Goal: Navigation & Orientation: Find specific page/section

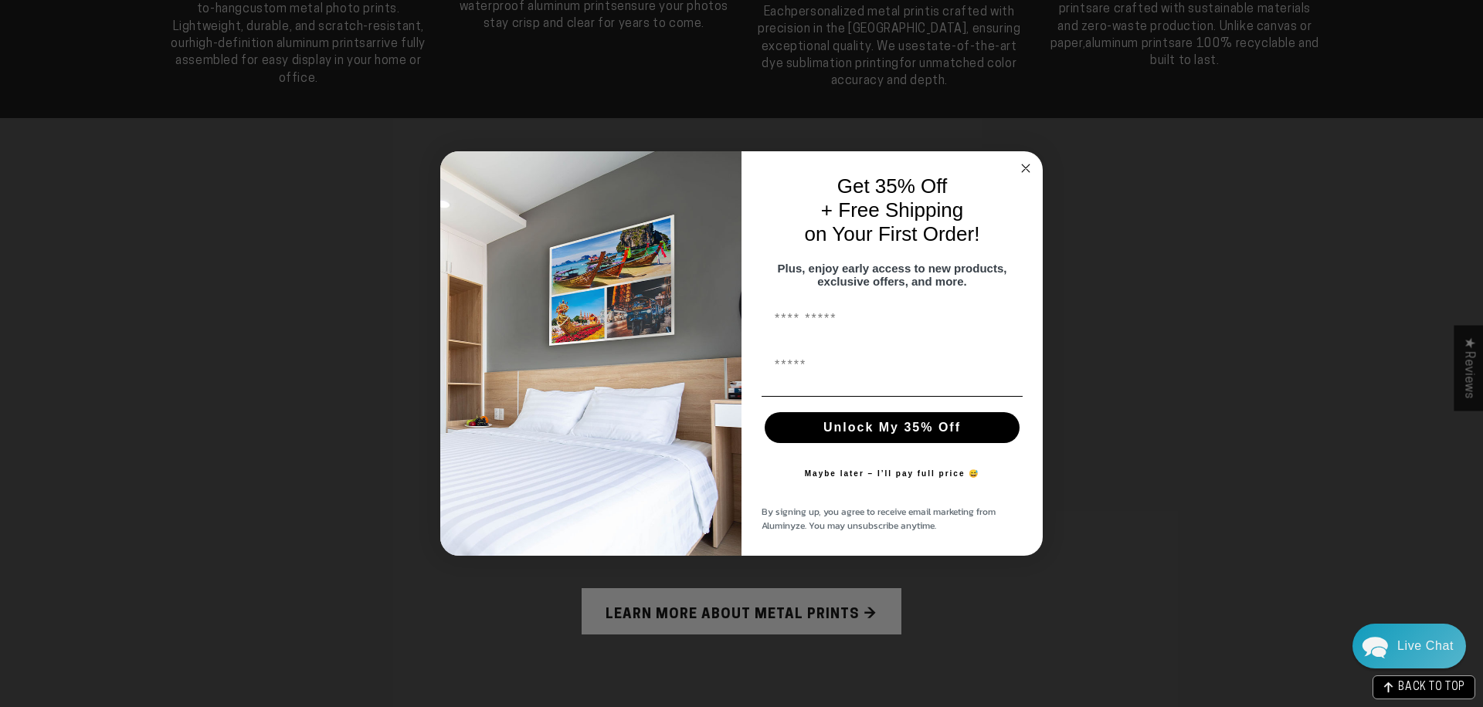
scroll to position [876, 0]
click at [1025, 160] on circle "Close dialog" at bounding box center [1026, 169] width 18 height 18
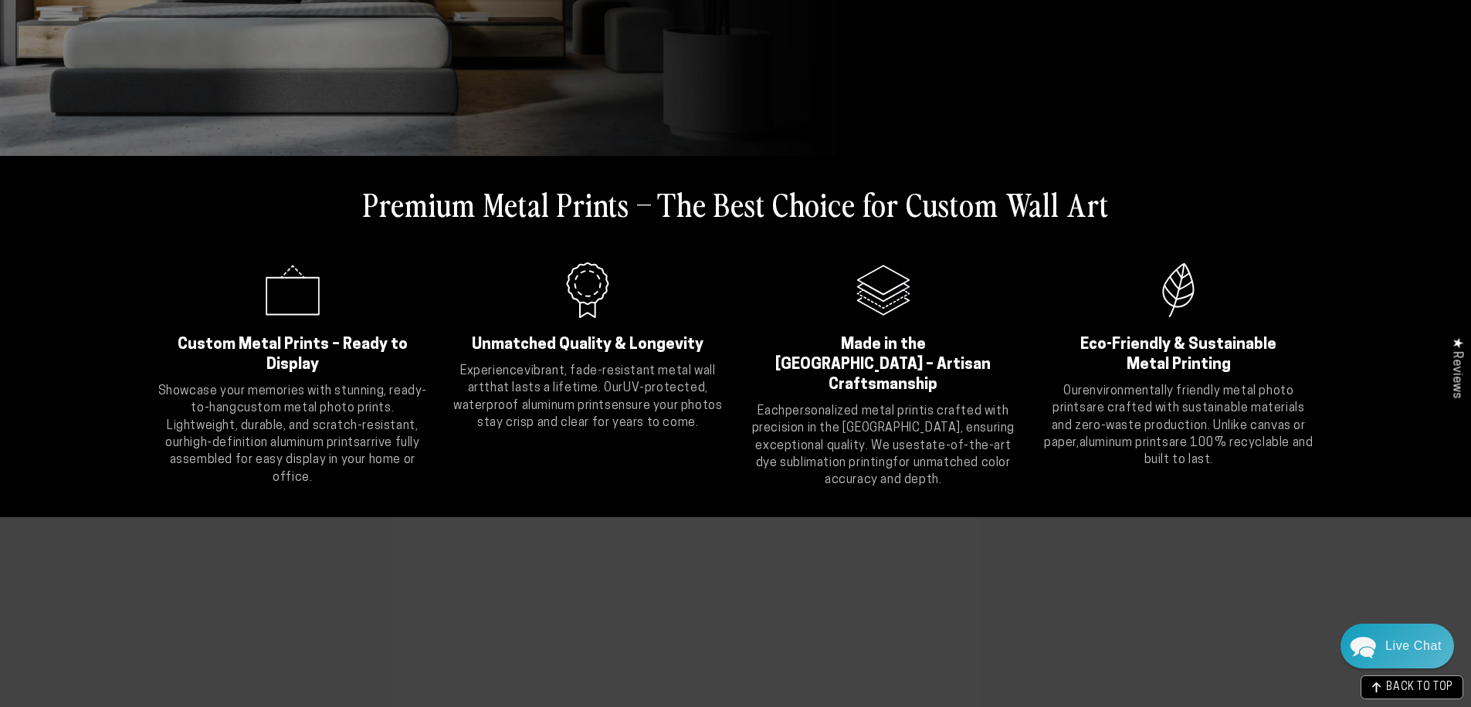
scroll to position [0, 0]
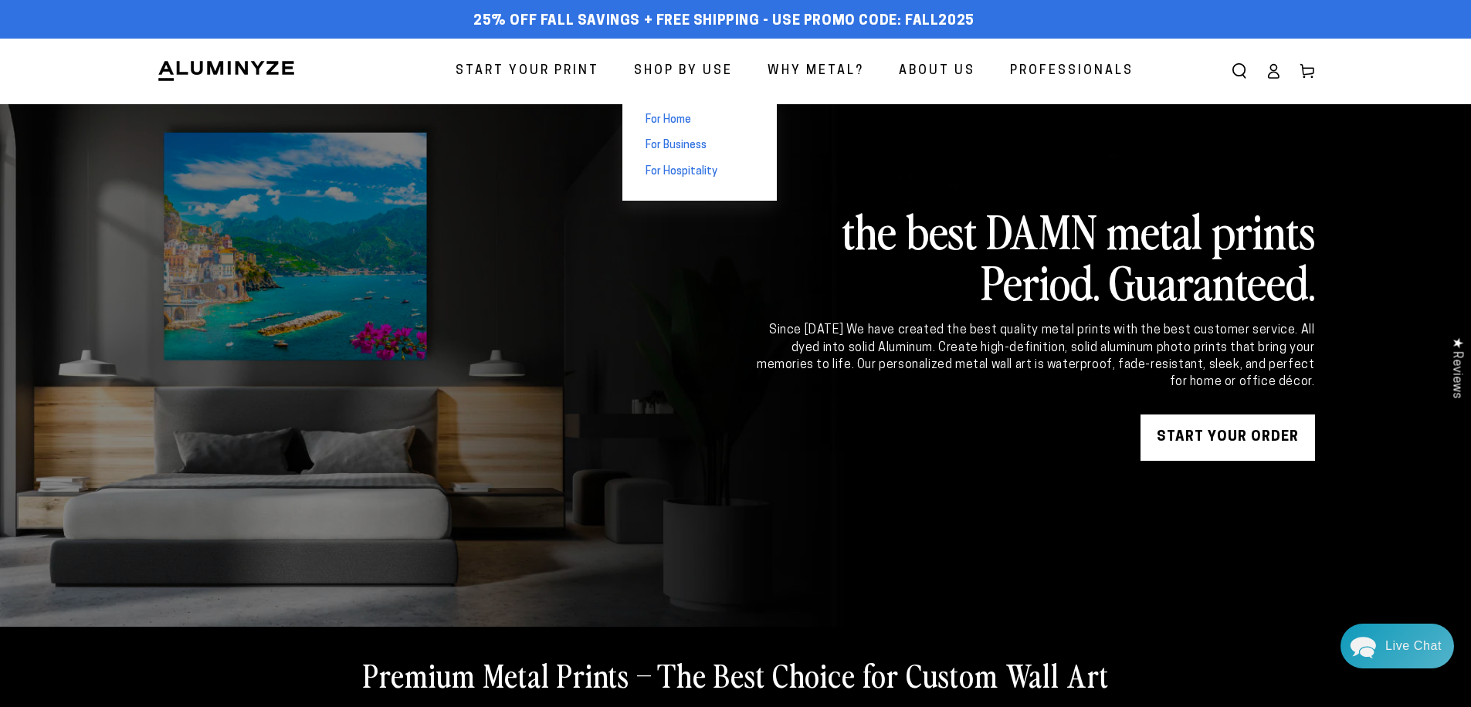
click at [682, 120] on span "For Home" at bounding box center [669, 120] width 46 height 15
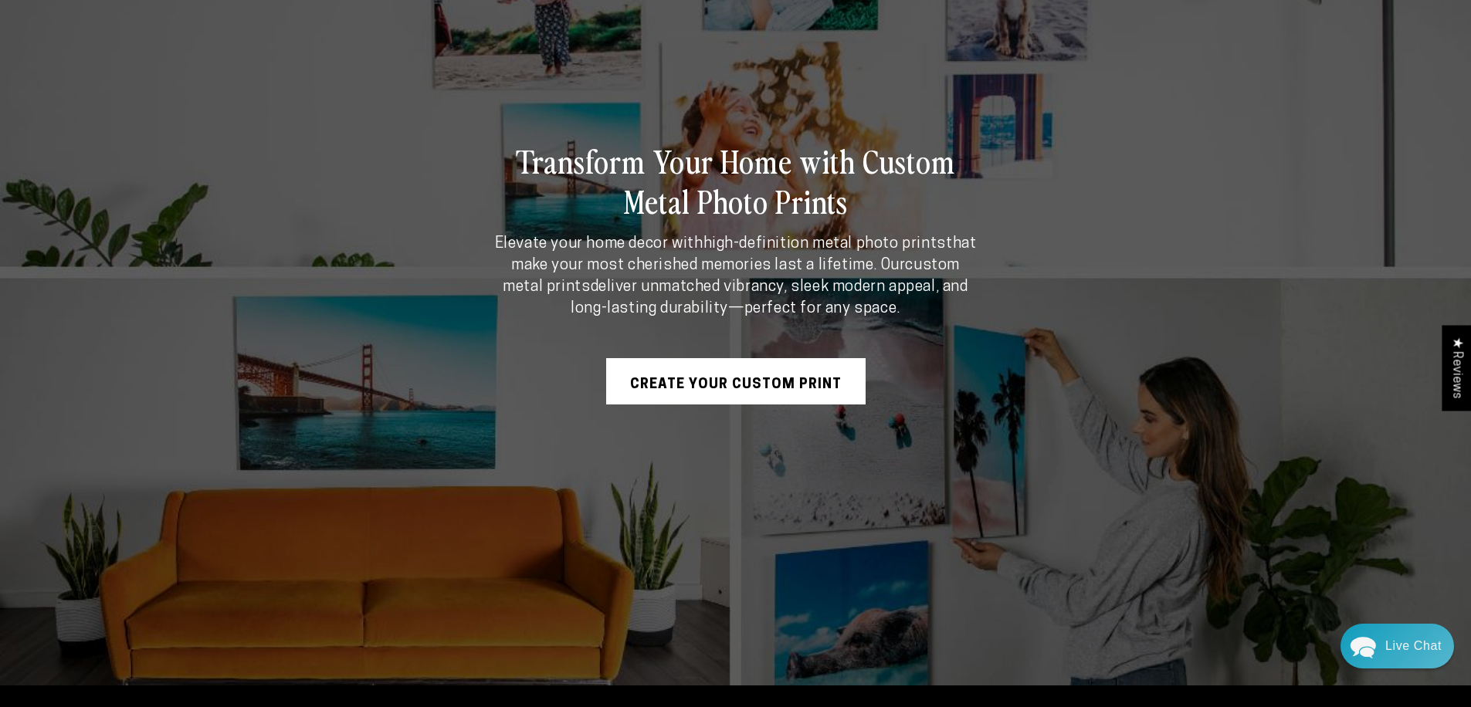
scroll to position [390, 0]
